Goal: Information Seeking & Learning: Find specific page/section

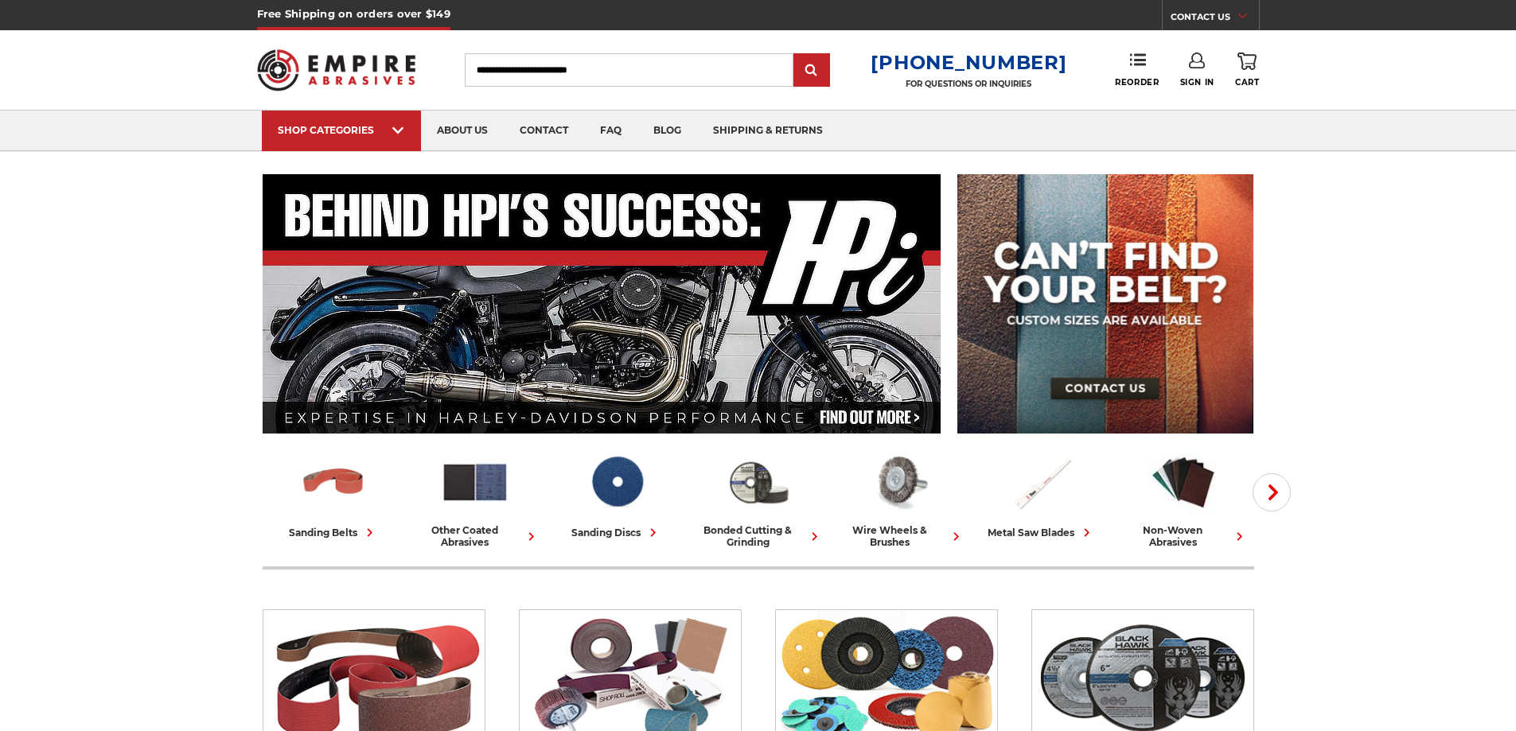
click at [557, 68] on input "Search" at bounding box center [629, 69] width 329 height 33
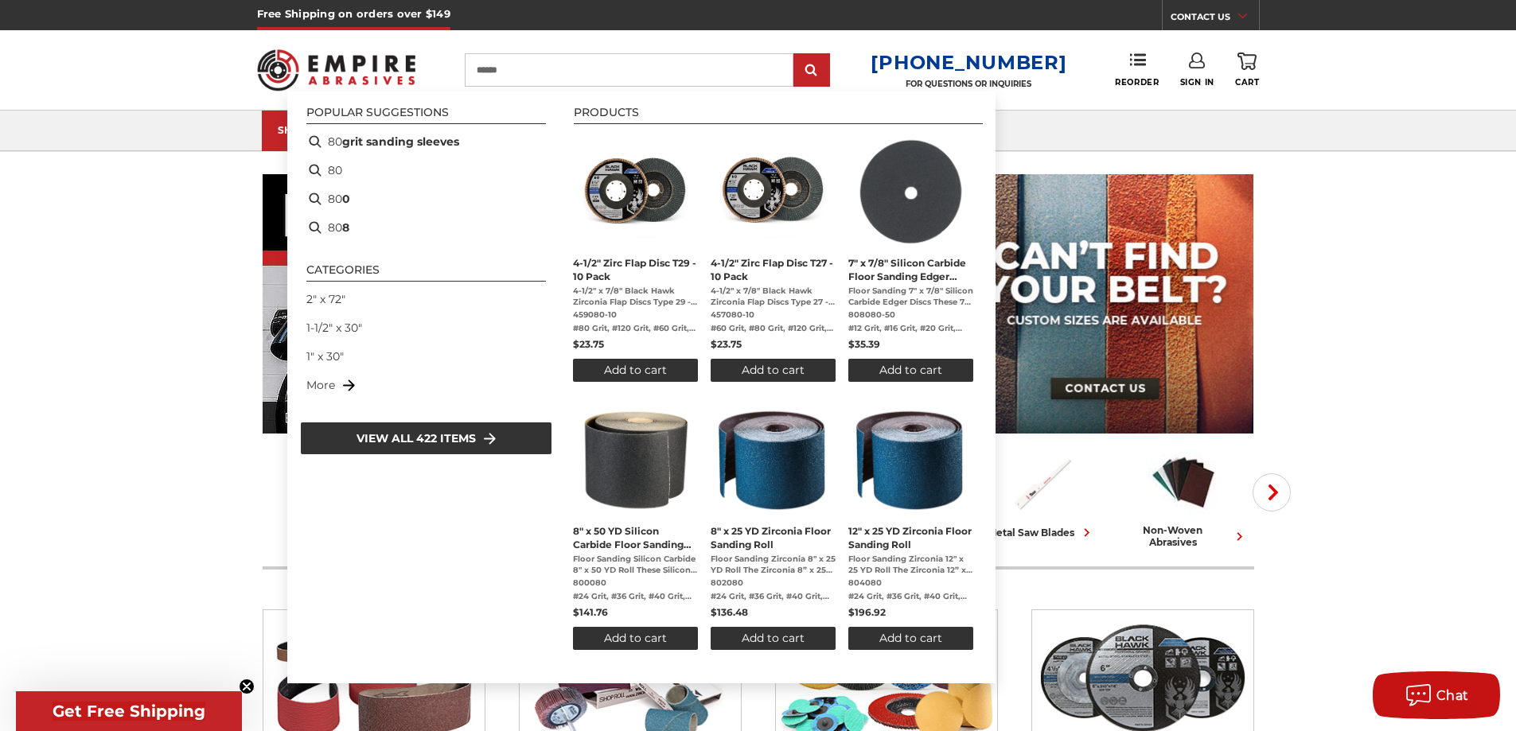
type input "*******"
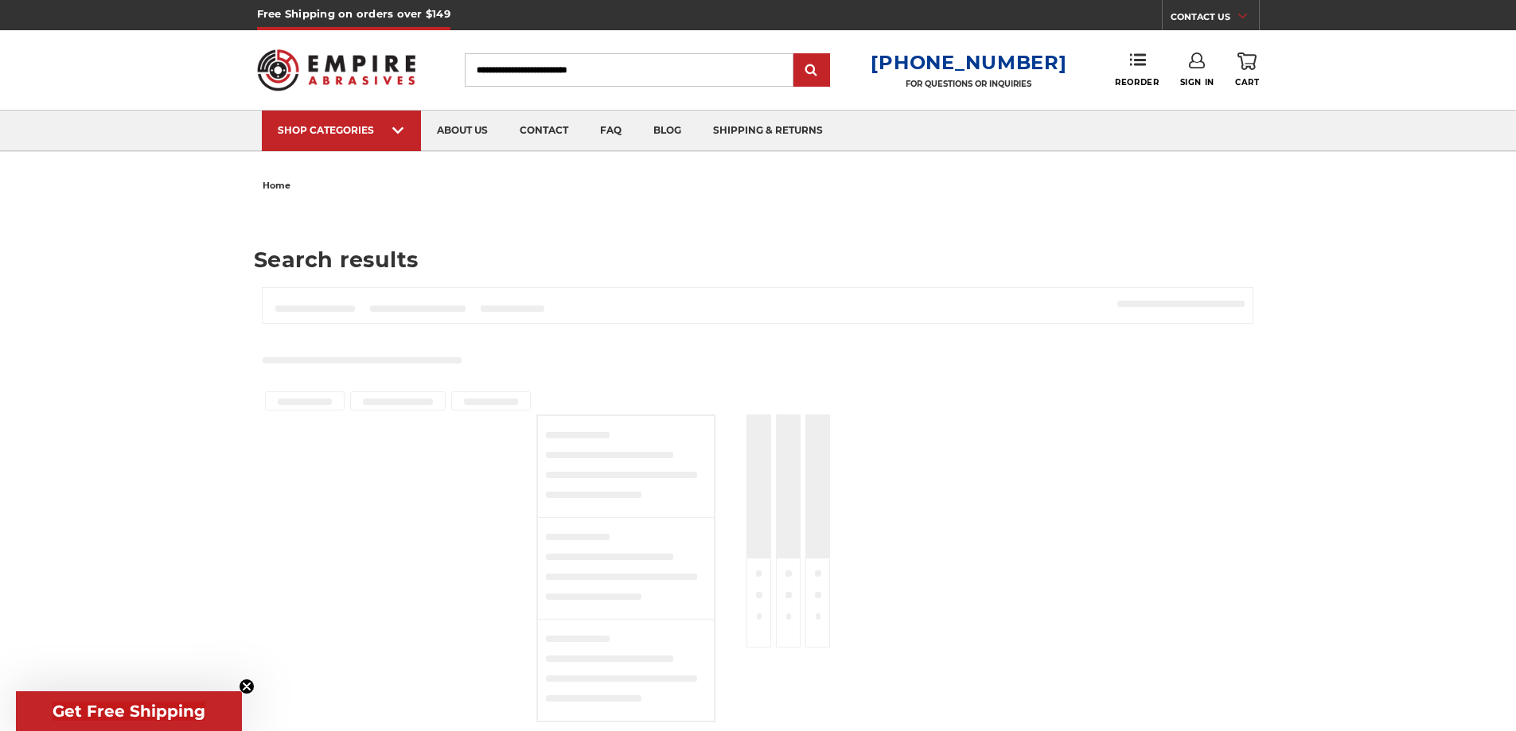
type input "*******"
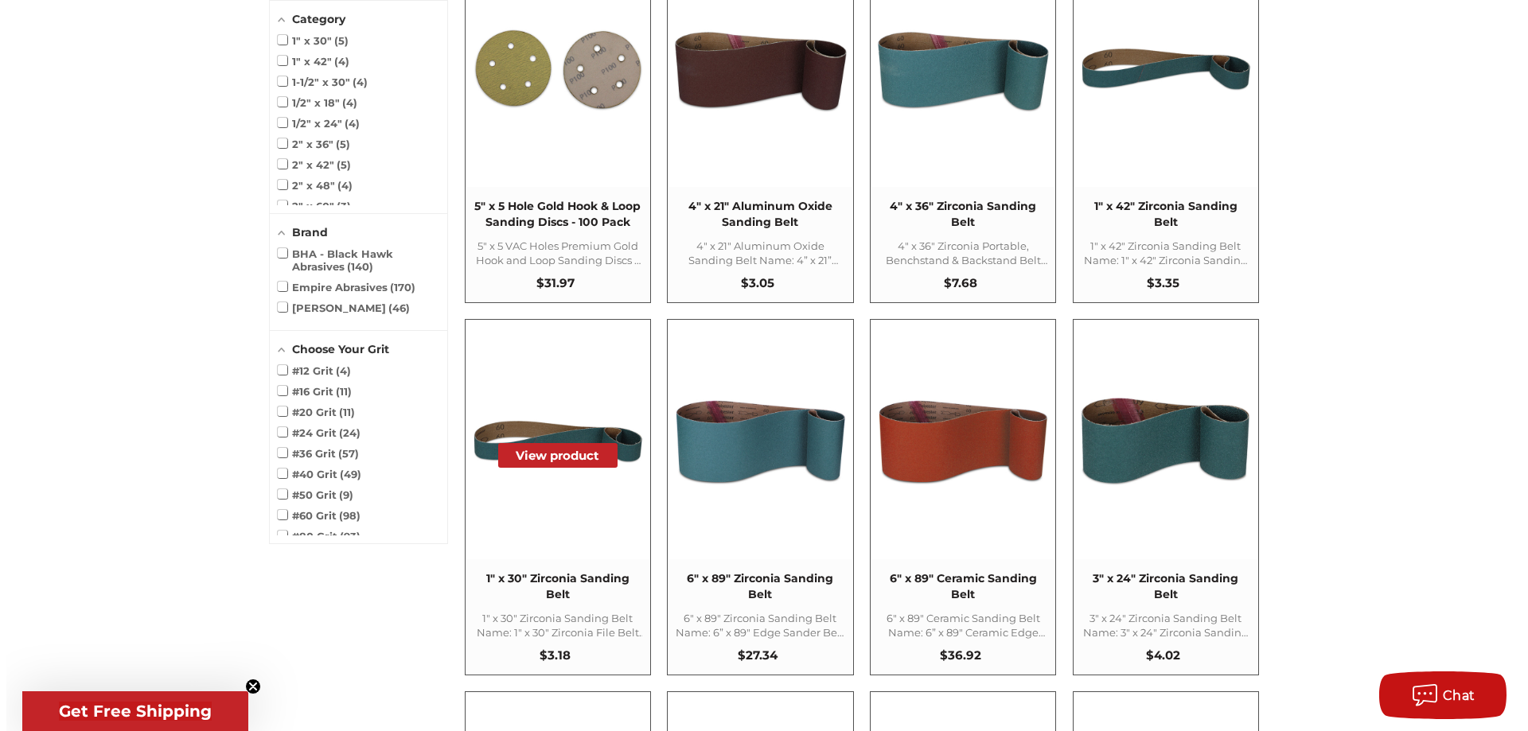
scroll to position [4616, 0]
